Goal: Transaction & Acquisition: Purchase product/service

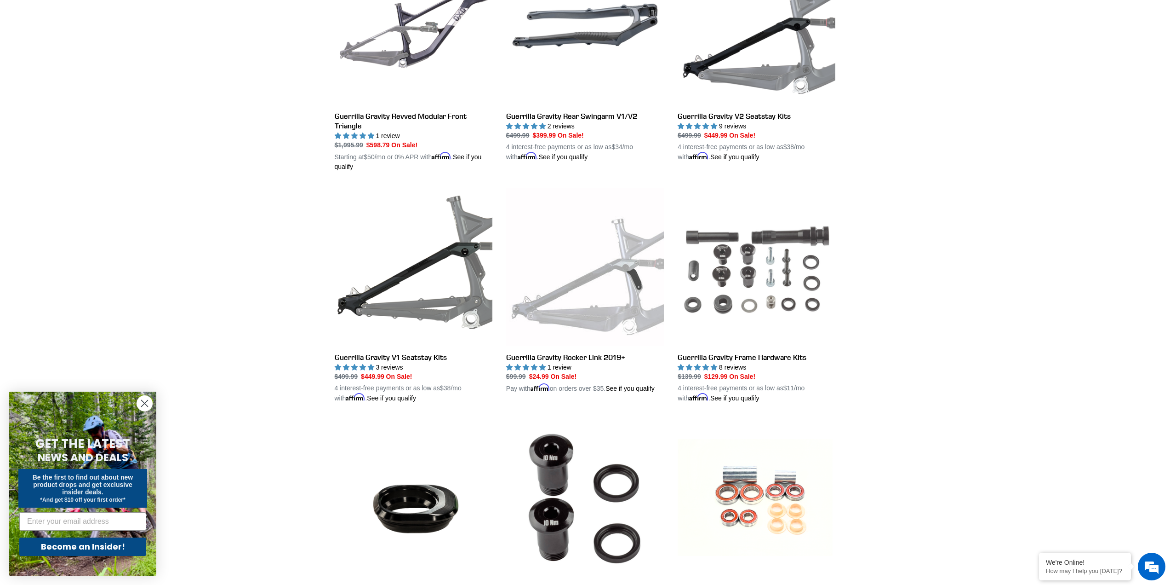
click at [723, 269] on link "Guerrilla Gravity Frame Hardware Kits" at bounding box center [757, 295] width 158 height 215
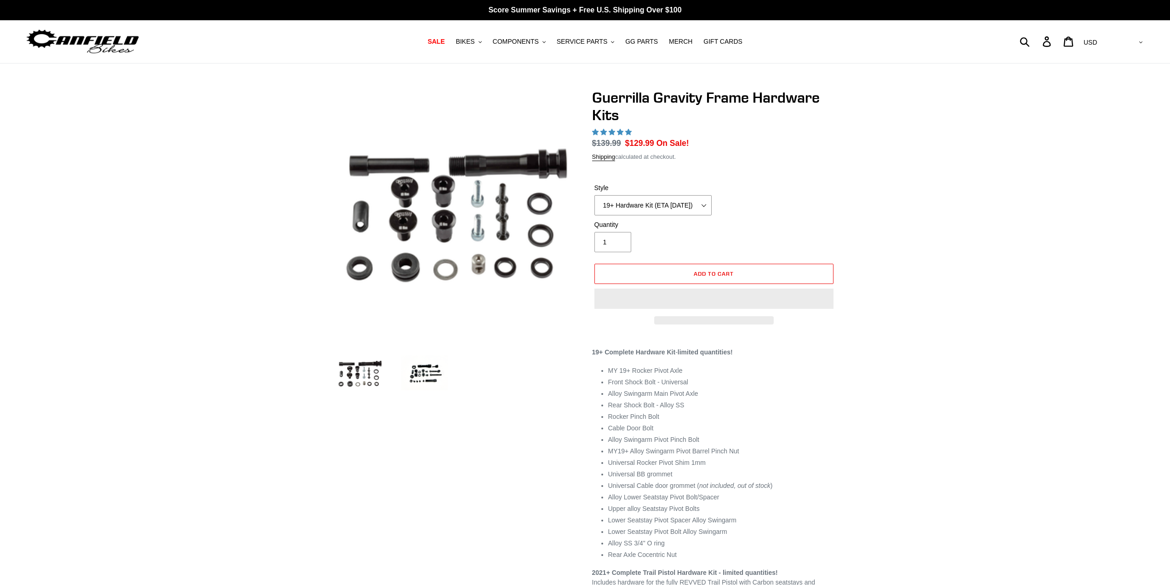
select select "highest-rating"
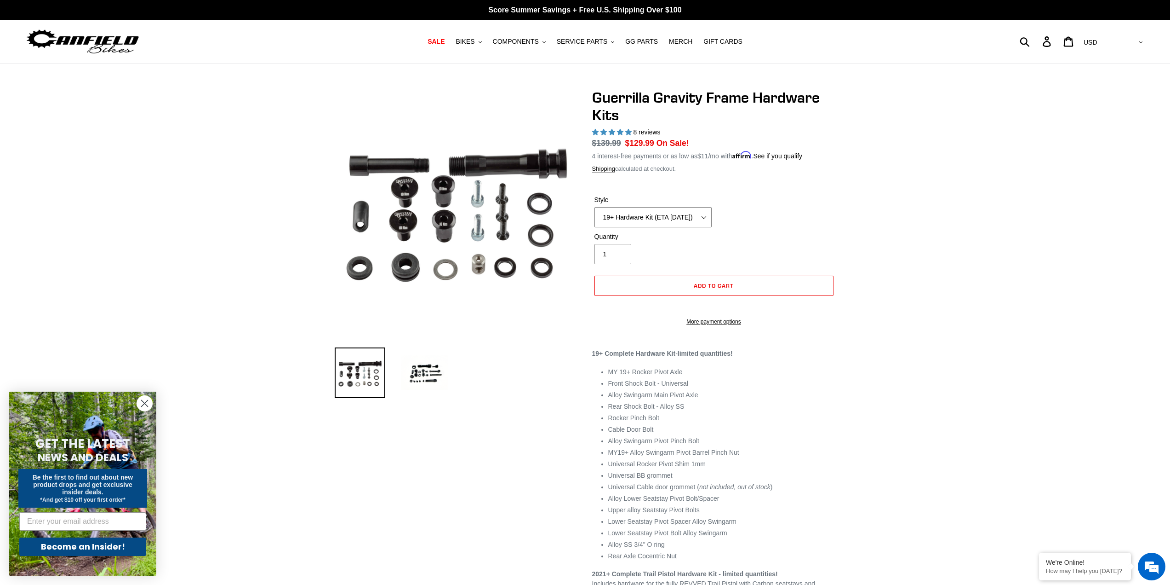
click at [700, 216] on select "19+ Hardware Kit (ETA 10/31/25) 21+ V2 Trail Pistol Complete Hardware Kit" at bounding box center [653, 217] width 117 height 20
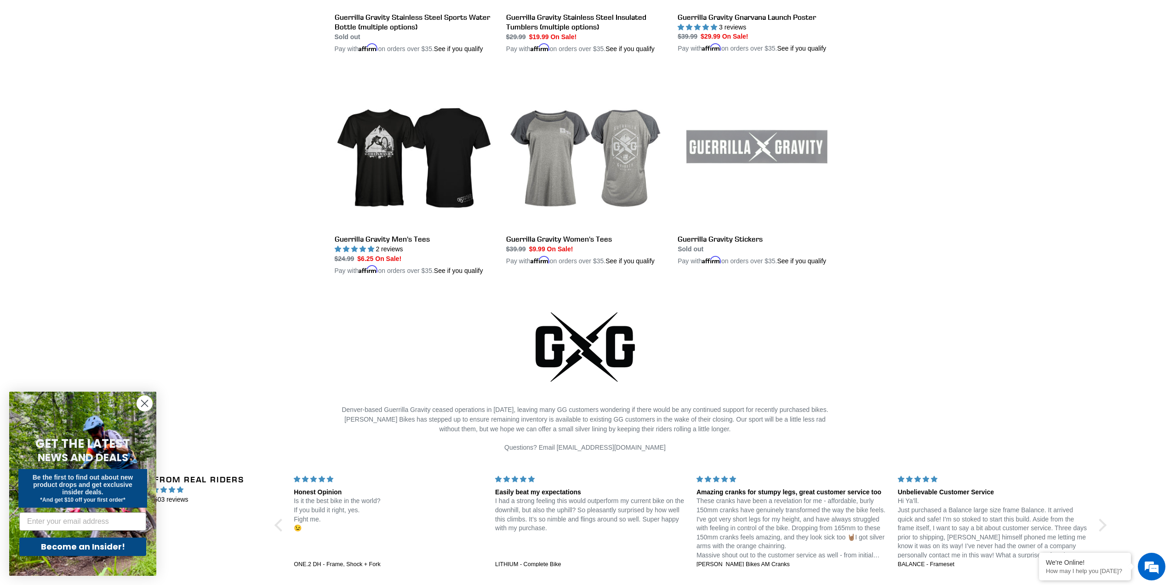
scroll to position [1740, 0]
